Goal: Task Accomplishment & Management: Use online tool/utility

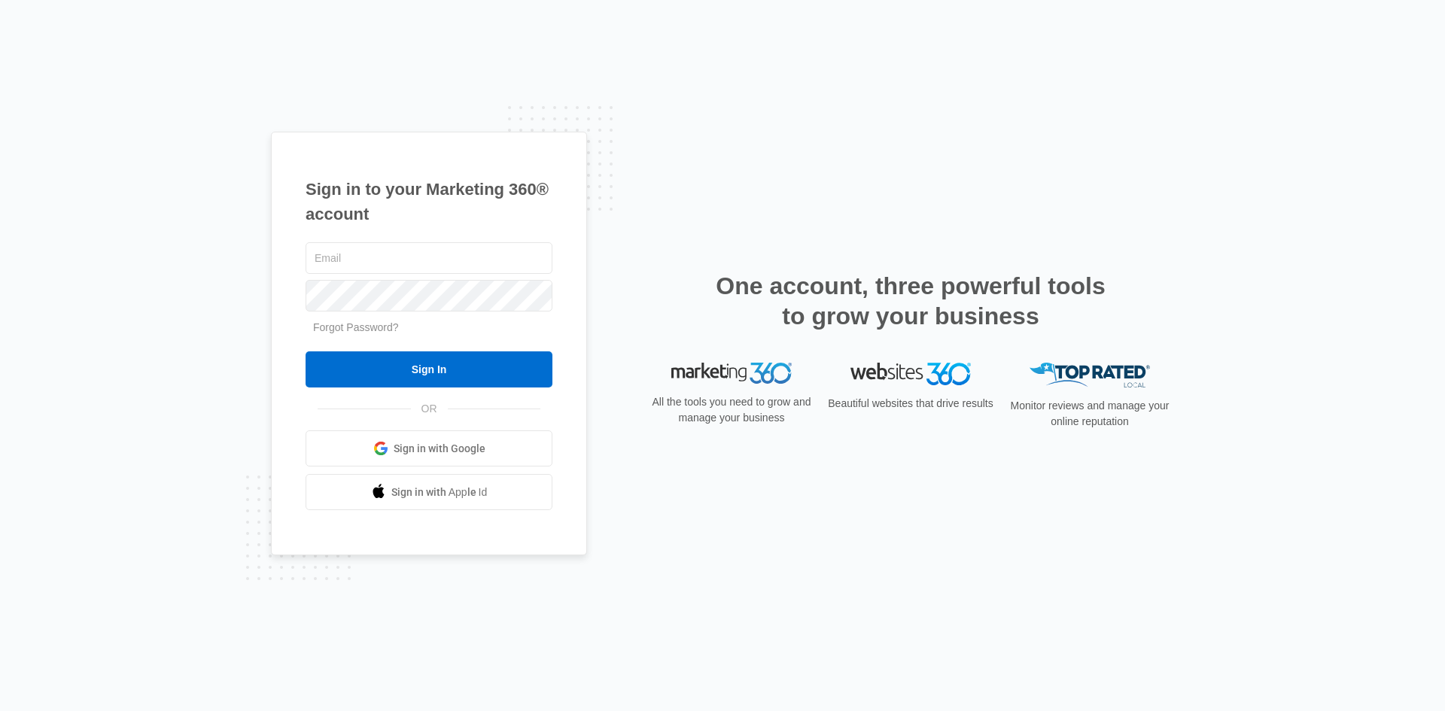
type input "[PERSON_NAME][EMAIL_ADDRESS][PERSON_NAME][DOMAIN_NAME]"
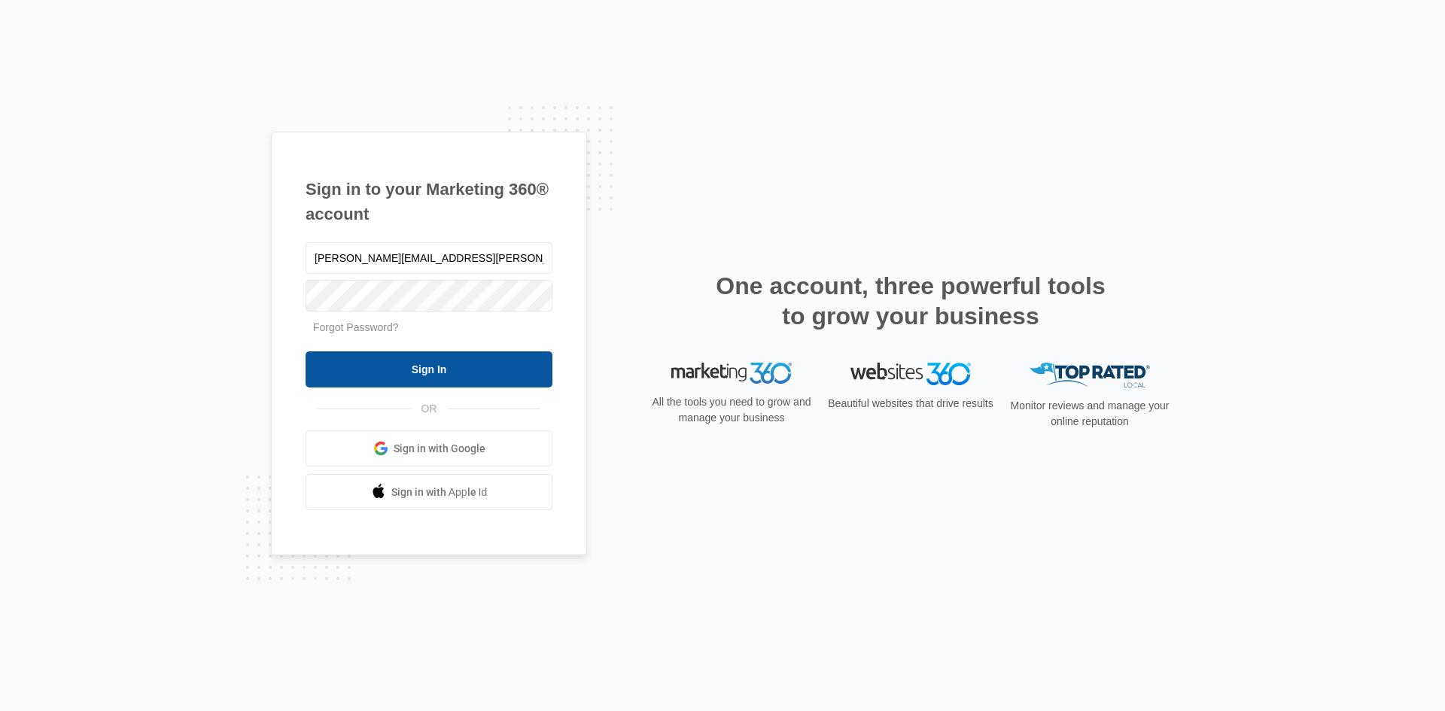
click at [434, 357] on input "Sign In" at bounding box center [428, 369] width 247 height 36
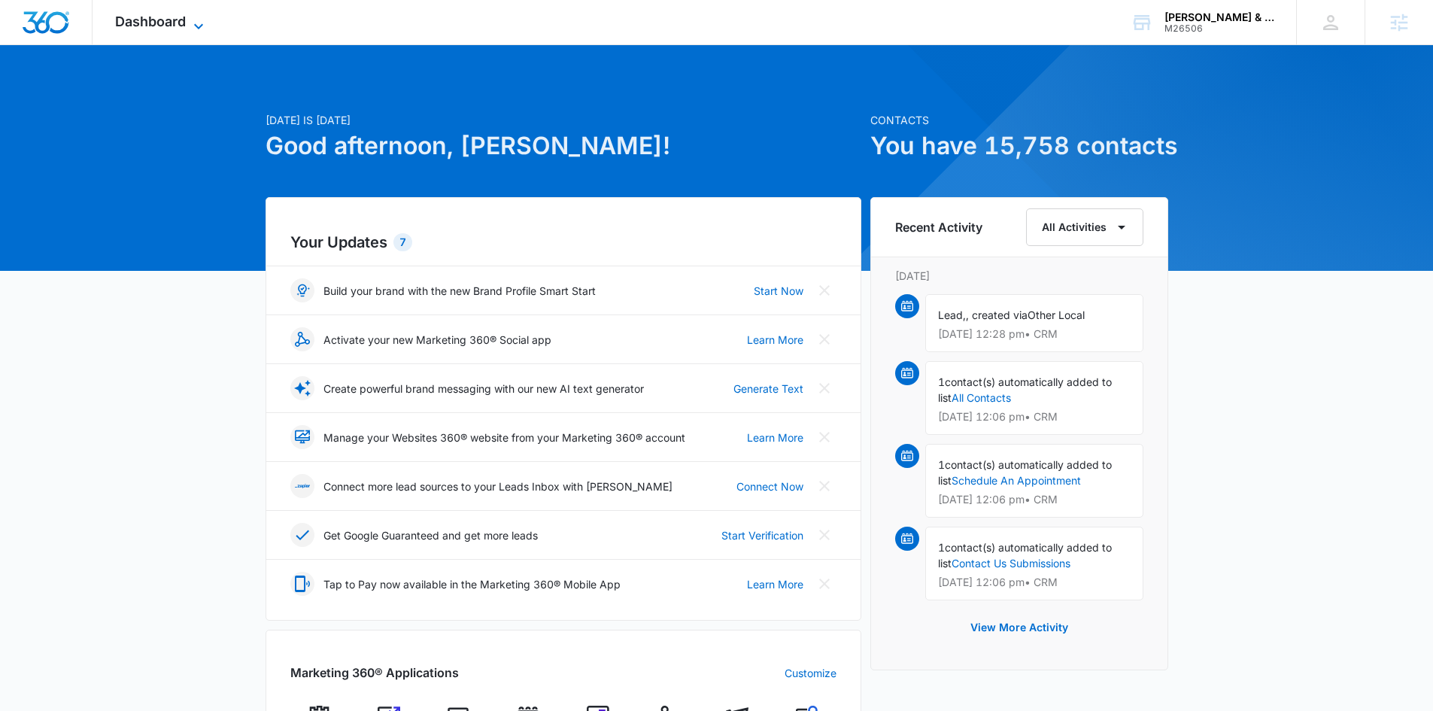
click at [181, 19] on span "Dashboard" at bounding box center [150, 22] width 71 height 16
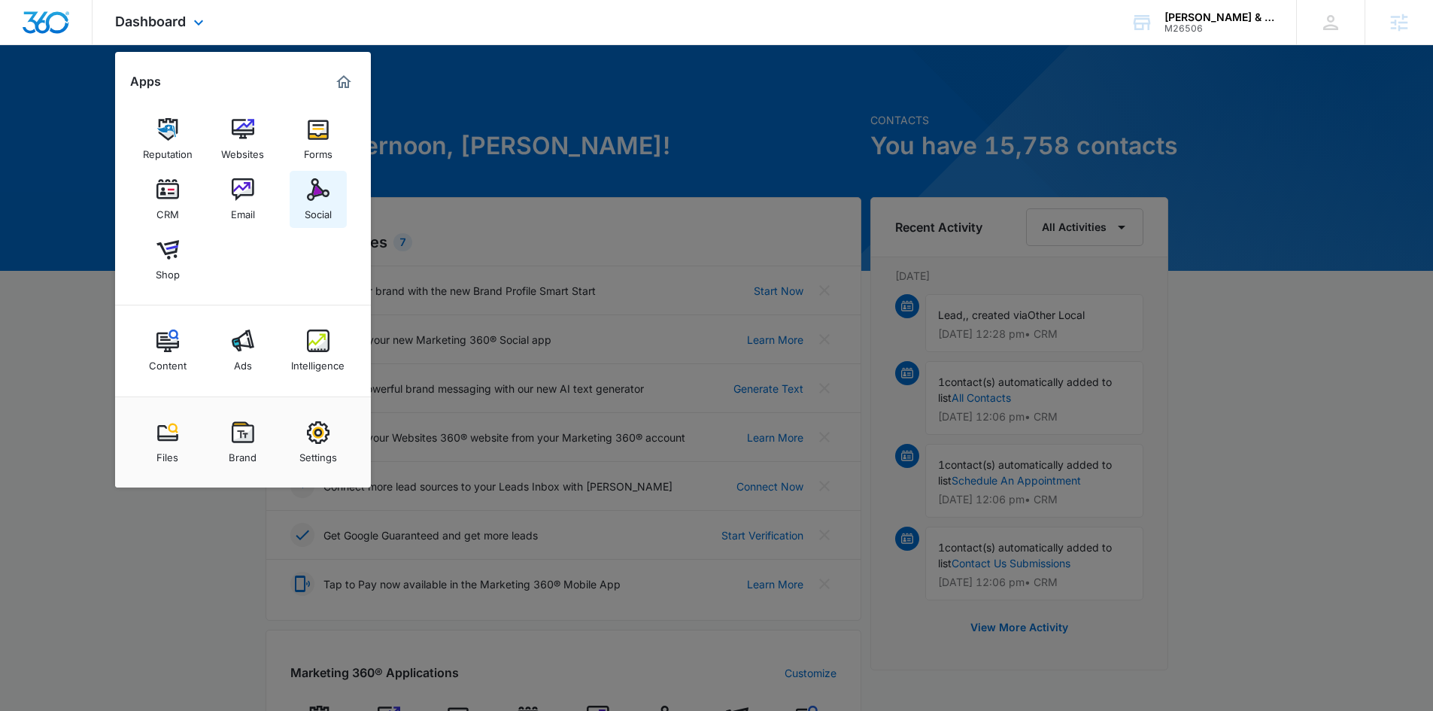
click at [314, 181] on img at bounding box center [318, 189] width 23 height 23
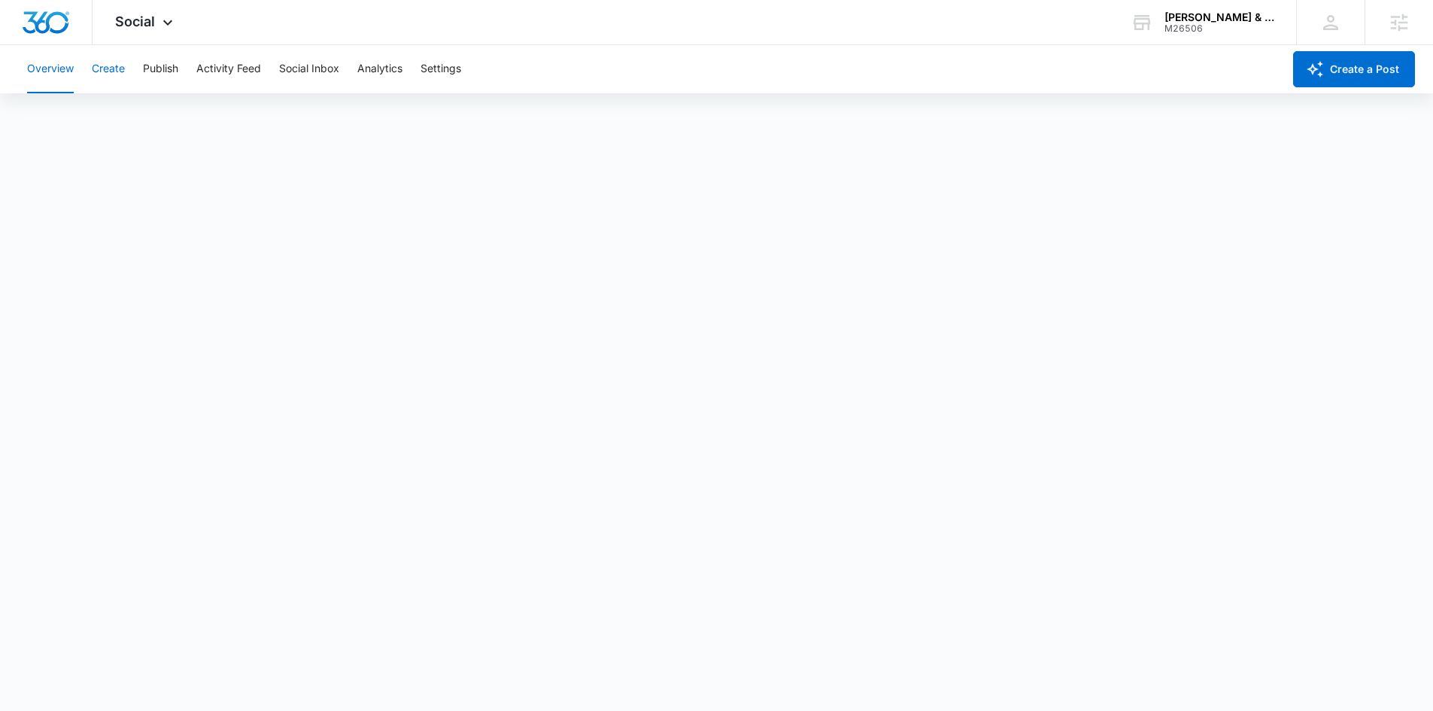
click at [116, 65] on button "Create" at bounding box center [108, 69] width 33 height 48
click at [151, 111] on button "Approvals" at bounding box center [147, 115] width 50 height 42
